Goal: Task Accomplishment & Management: Manage account settings

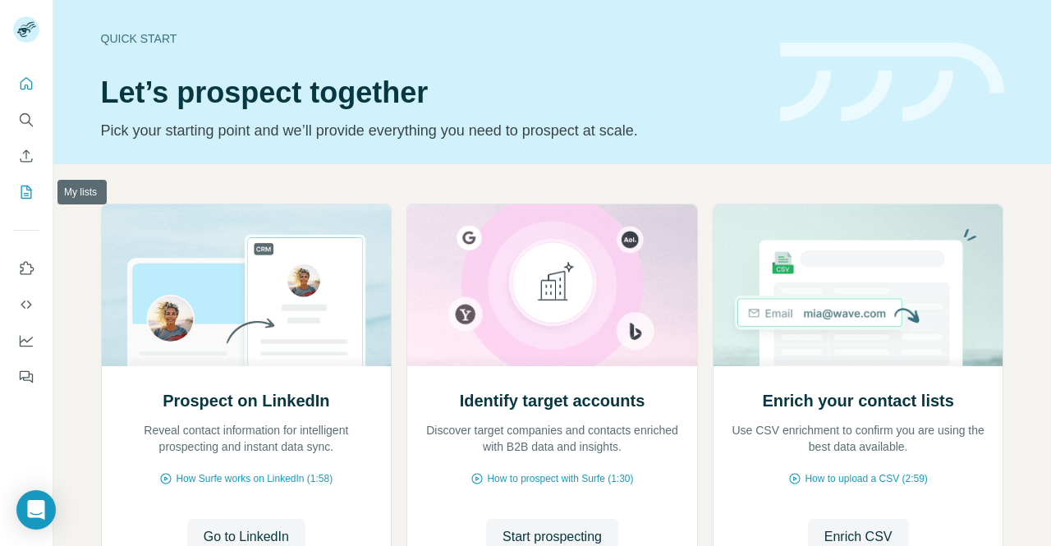
click at [26, 198] on icon "My lists" at bounding box center [26, 192] width 11 height 13
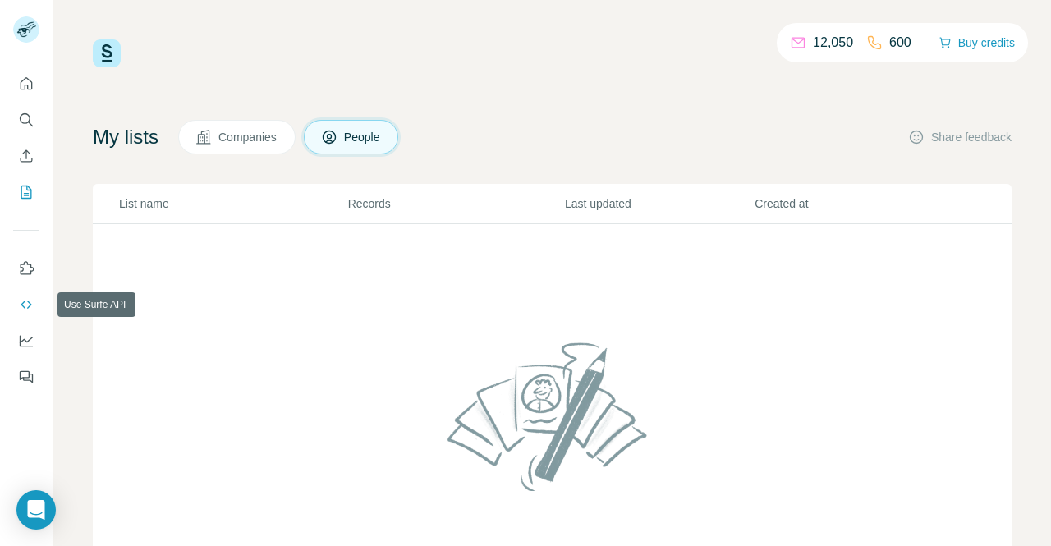
click at [21, 293] on button "Use Surfe API" at bounding box center [26, 305] width 26 height 30
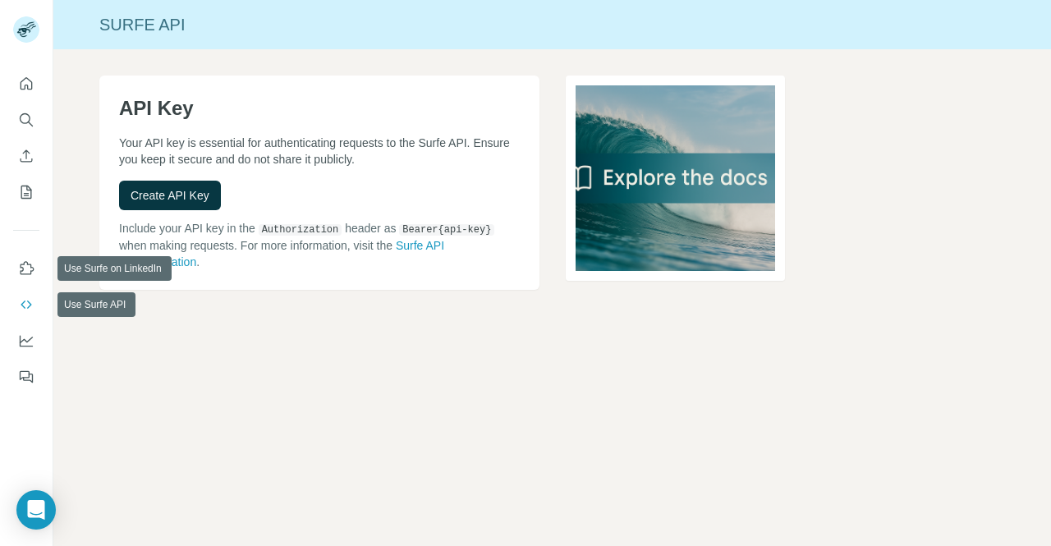
click at [39, 248] on div at bounding box center [26, 225] width 53 height 333
click at [32, 269] on icon "Use Surfe on LinkedIn" at bounding box center [26, 268] width 16 height 16
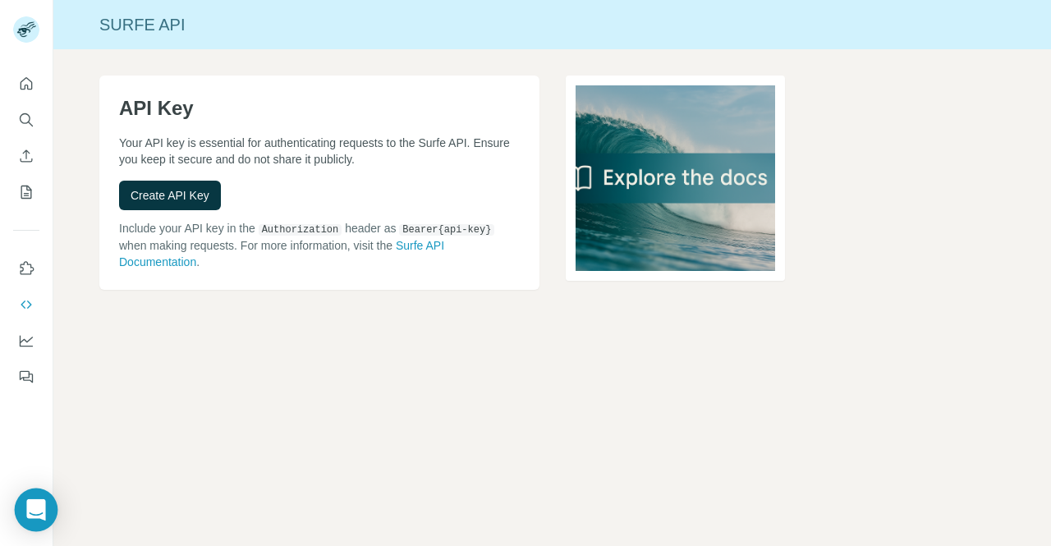
click at [34, 518] on icon "Open Intercom Messenger" at bounding box center [35, 509] width 21 height 21
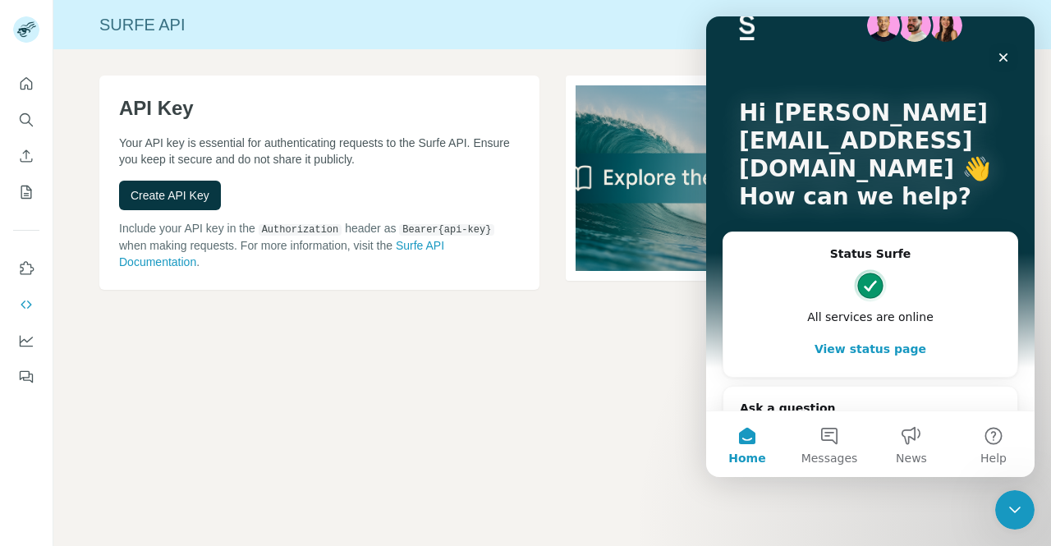
scroll to position [79, 0]
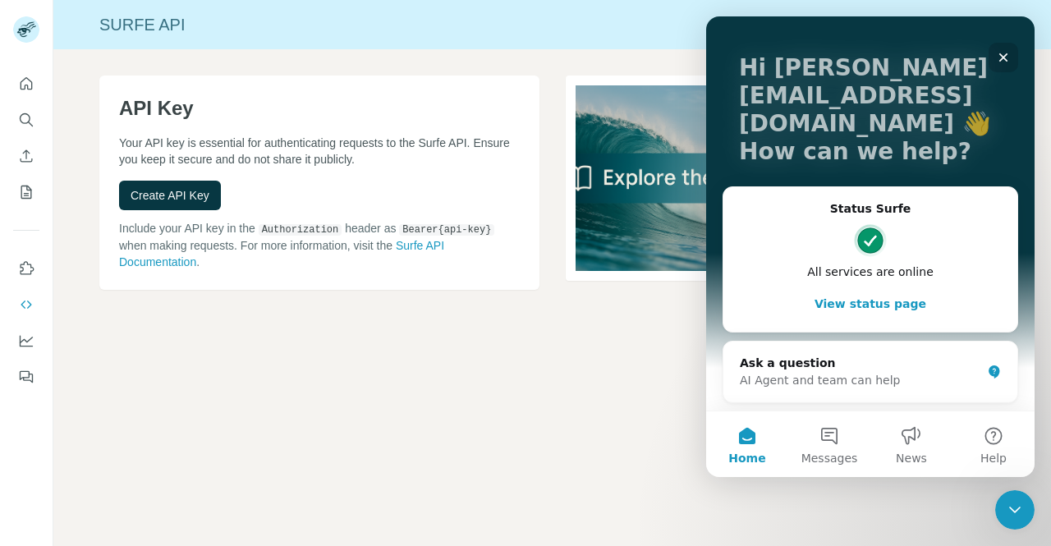
click at [727, 58] on div "Close" at bounding box center [1004, 58] width 30 height 30
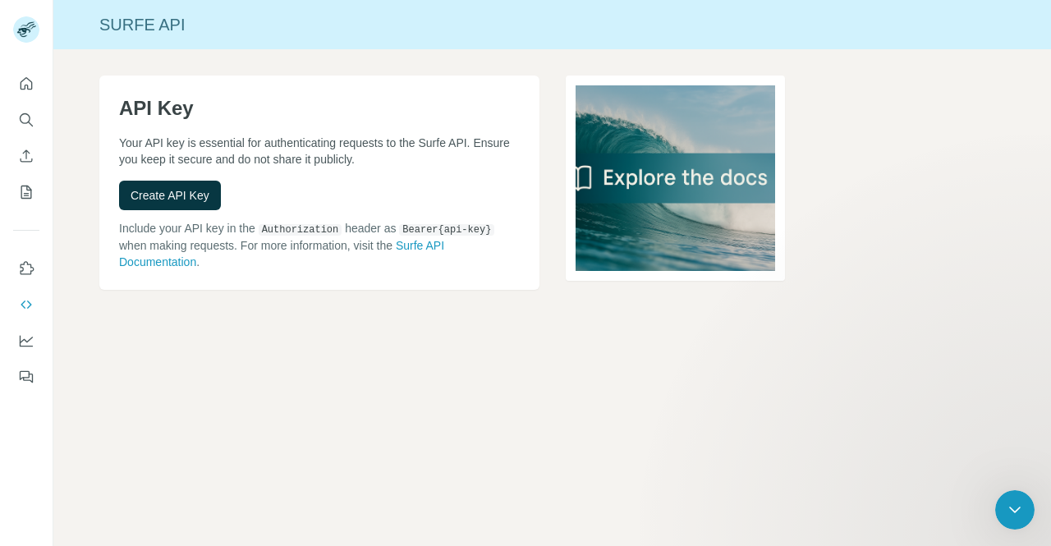
scroll to position [0, 0]
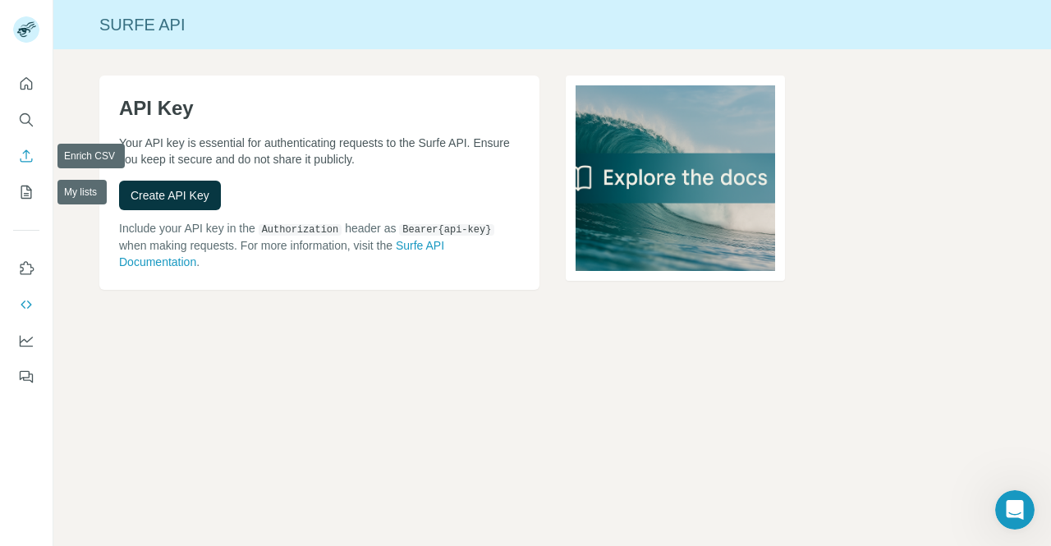
click at [25, 161] on icon "Enrich CSV" at bounding box center [27, 156] width 12 height 12
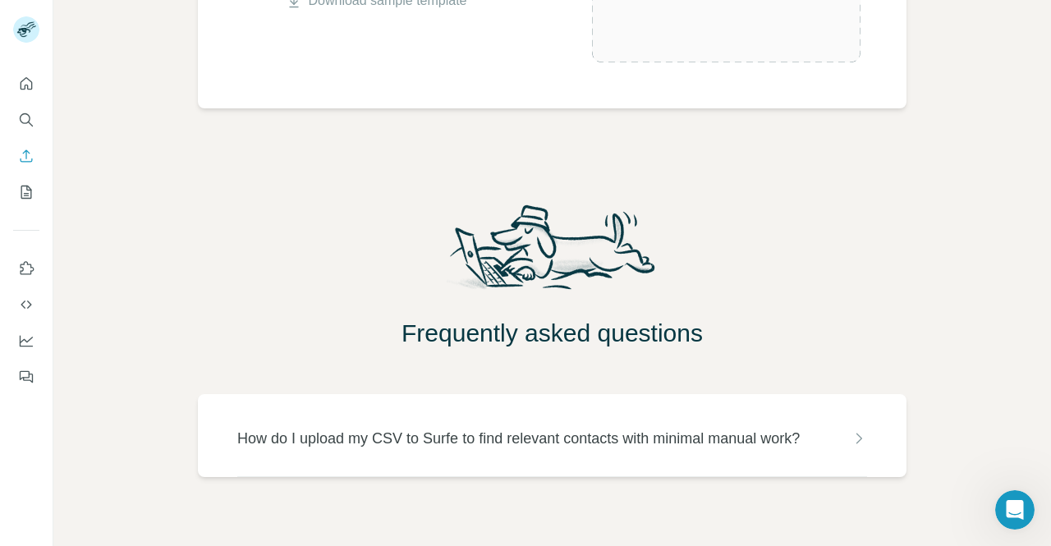
scroll to position [562, 0]
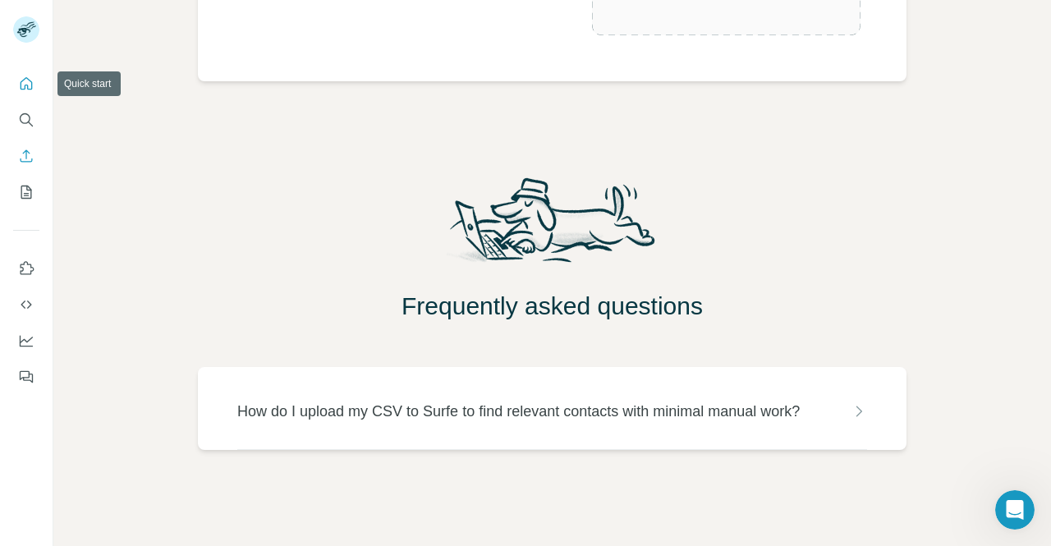
click at [22, 81] on icon "Quick start" at bounding box center [26, 84] width 16 height 16
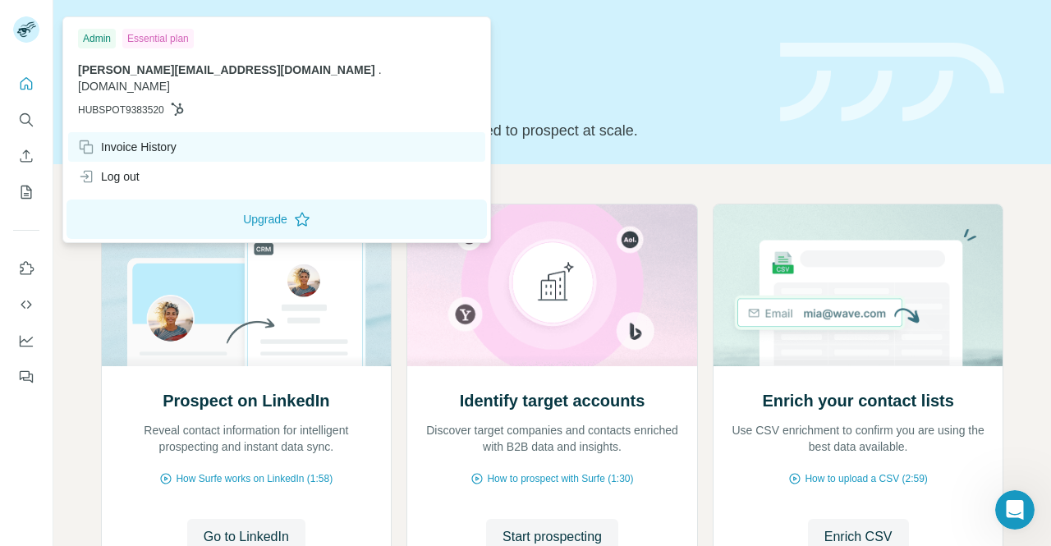
click at [184, 134] on div "Invoice History" at bounding box center [276, 147] width 417 height 30
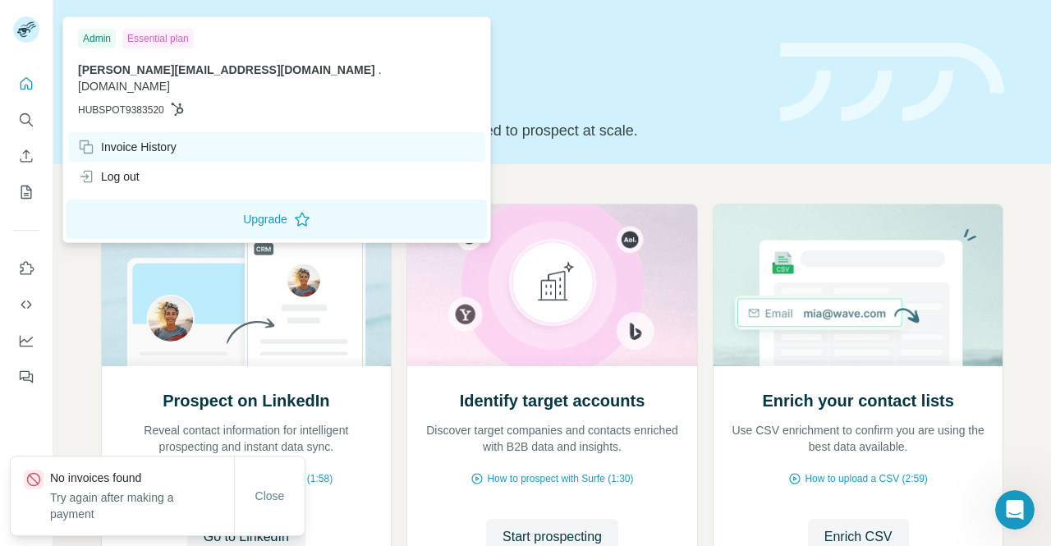
click at [184, 134] on div "Invoice History" at bounding box center [276, 147] width 417 height 30
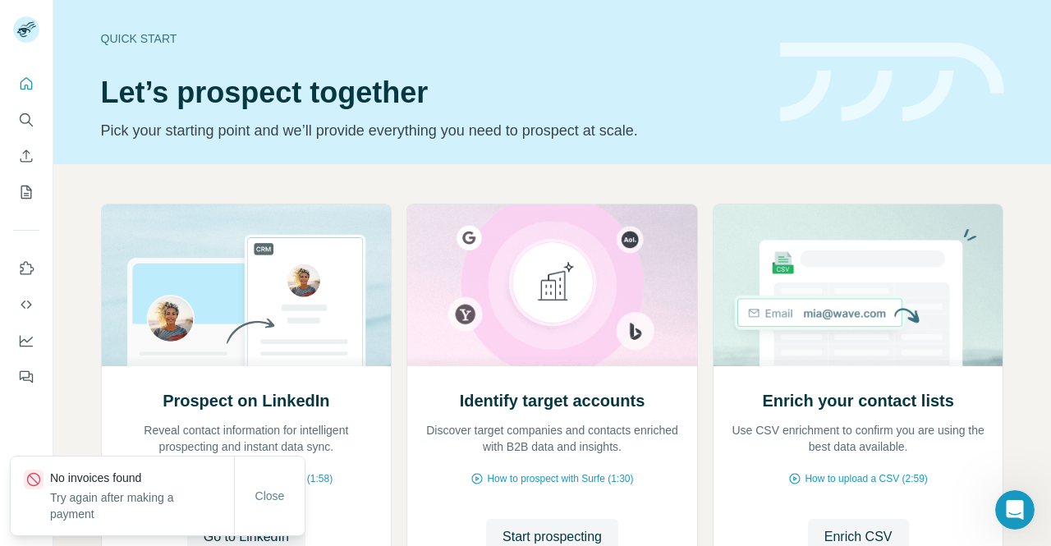
click at [145, 498] on p "Try again after making a payment" at bounding box center [142, 506] width 184 height 33
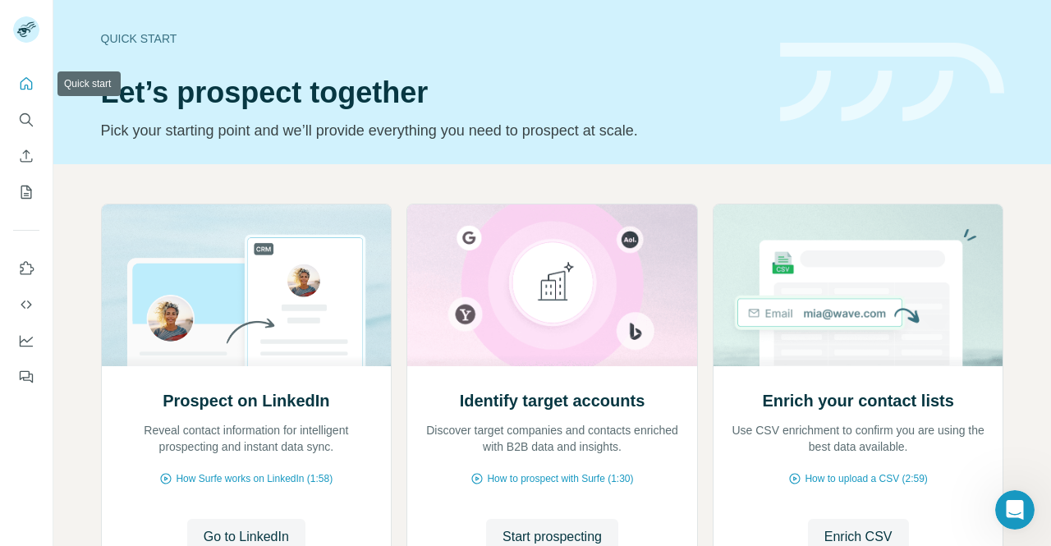
click at [23, 85] on icon "Quick start" at bounding box center [26, 84] width 16 height 16
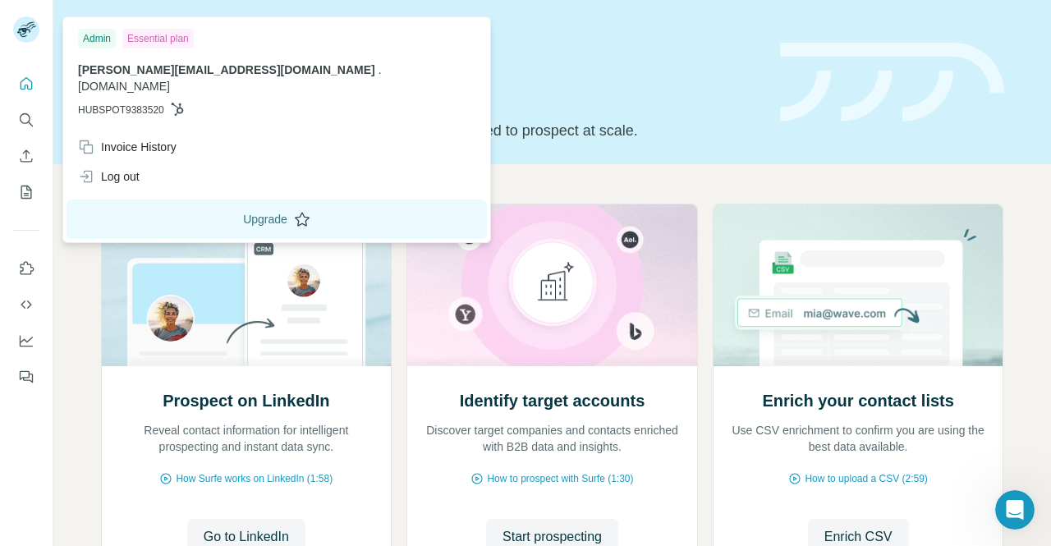
click at [197, 207] on button "Upgrade" at bounding box center [277, 219] width 421 height 39
